Goal: Navigation & Orientation: Find specific page/section

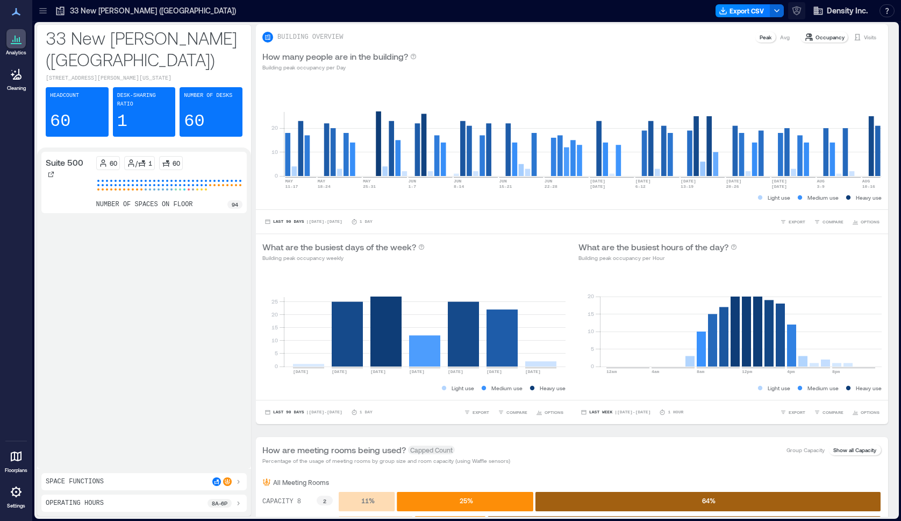
click at [795, 10] on icon "button" at bounding box center [797, 10] width 11 height 11
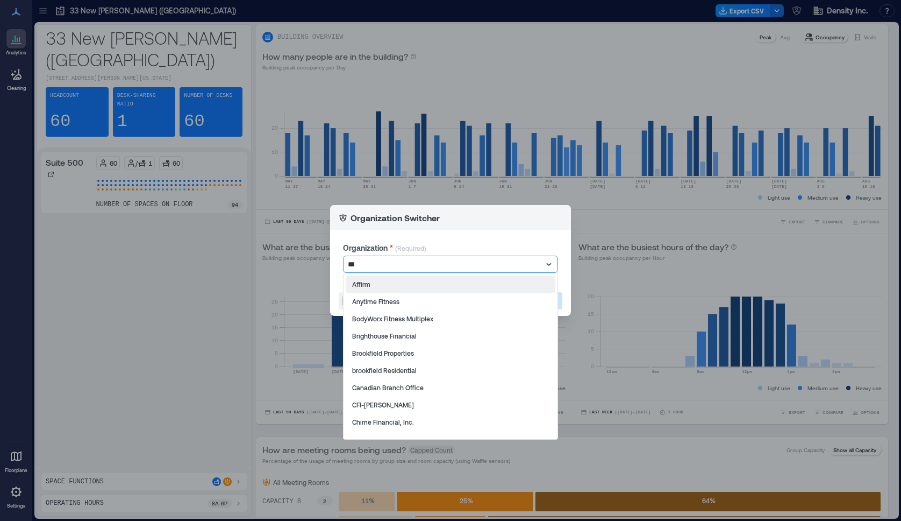
type input "****"
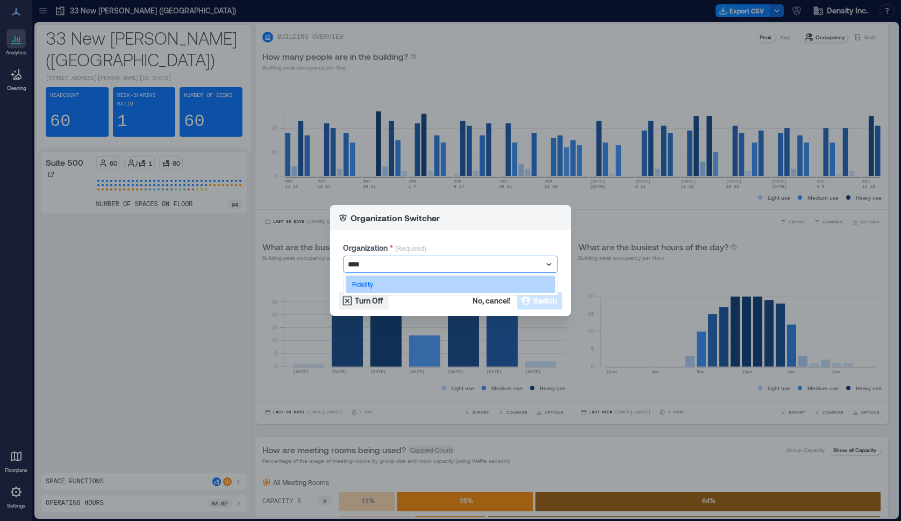
click at [472, 276] on div "Fidelity" at bounding box center [451, 283] width 210 height 17
click at [545, 305] on span "Switch" at bounding box center [546, 300] width 24 height 11
